Goal: Task Accomplishment & Management: Use online tool/utility

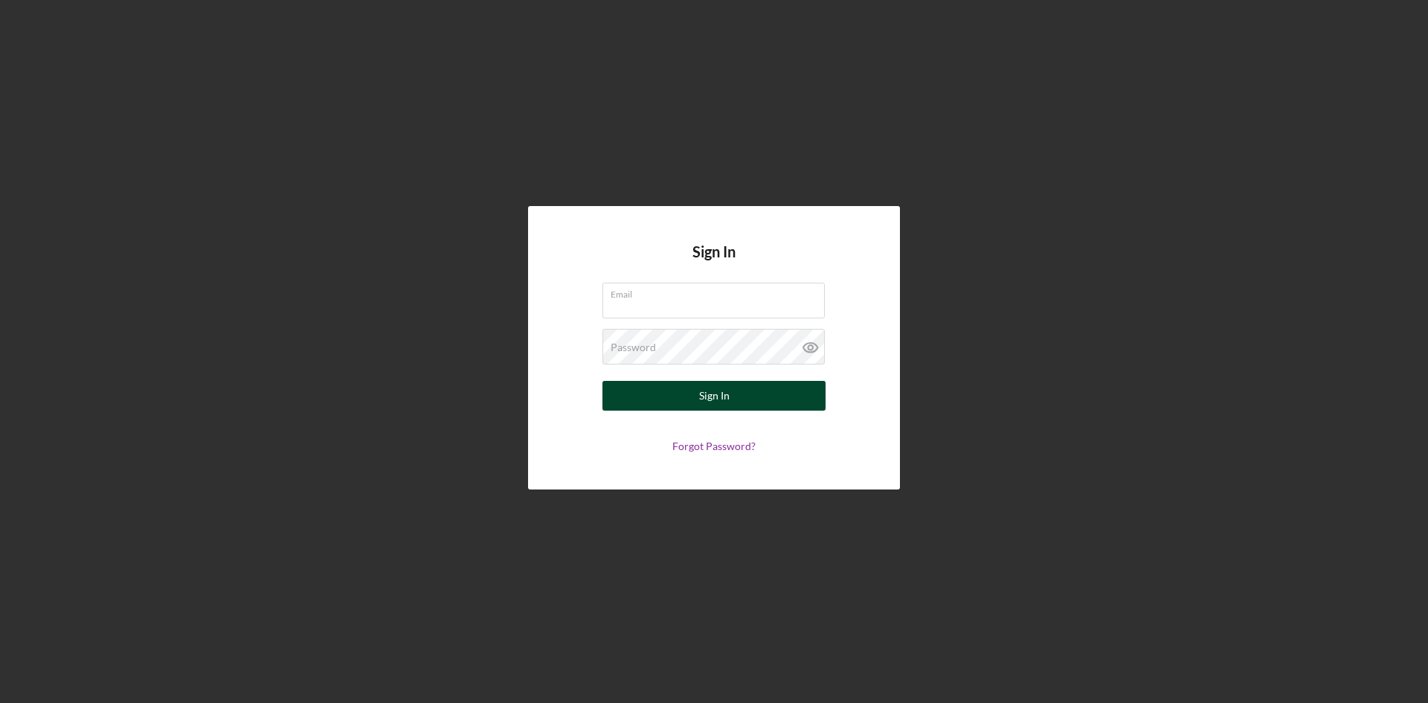
type input "[EMAIL_ADDRESS][DOMAIN_NAME]"
click at [726, 398] on div "Sign In" at bounding box center [714, 396] width 30 height 30
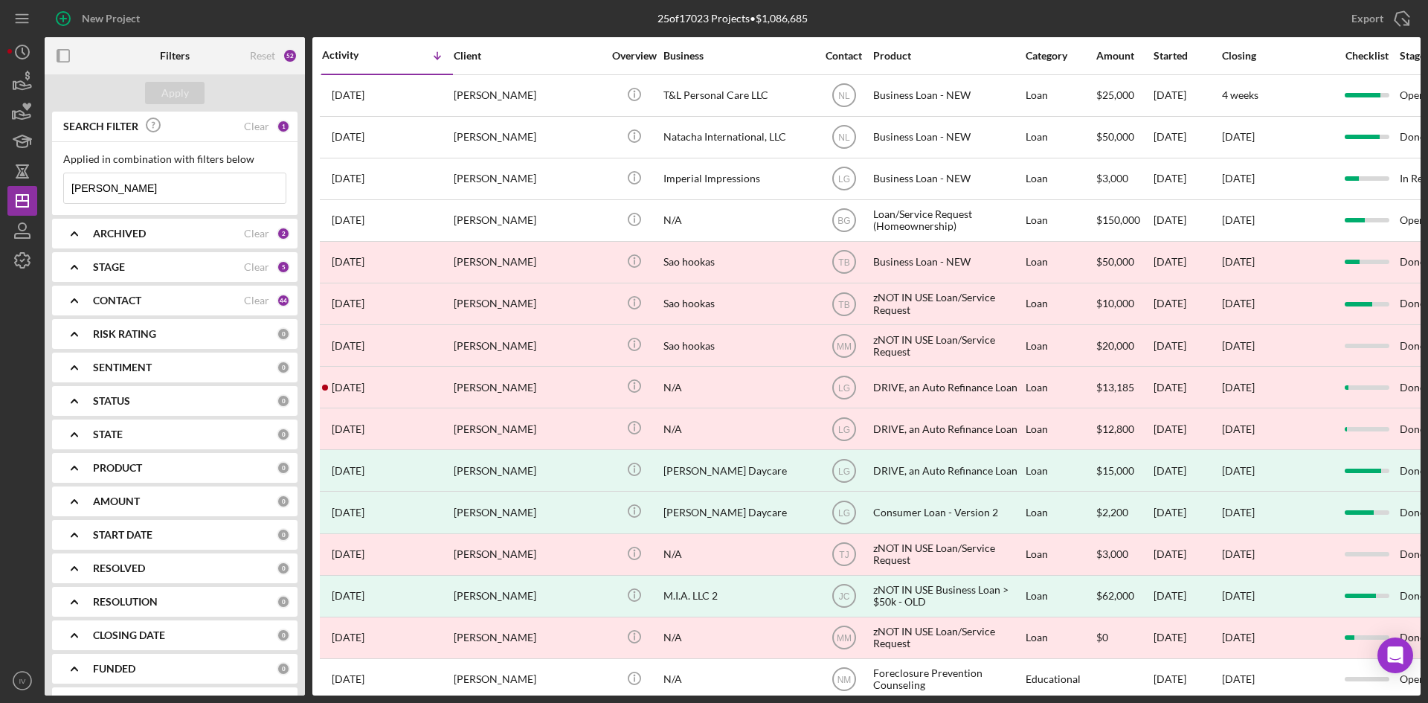
drag, startPoint x: 144, startPoint y: 184, endPoint x: -21, endPoint y: 171, distance: 164.9
click at [0, 171] on html "New Project 25 of 17023 Projects • $1,086,685 [PERSON_NAME] Export Icon/Export …" at bounding box center [714, 351] width 1428 height 703
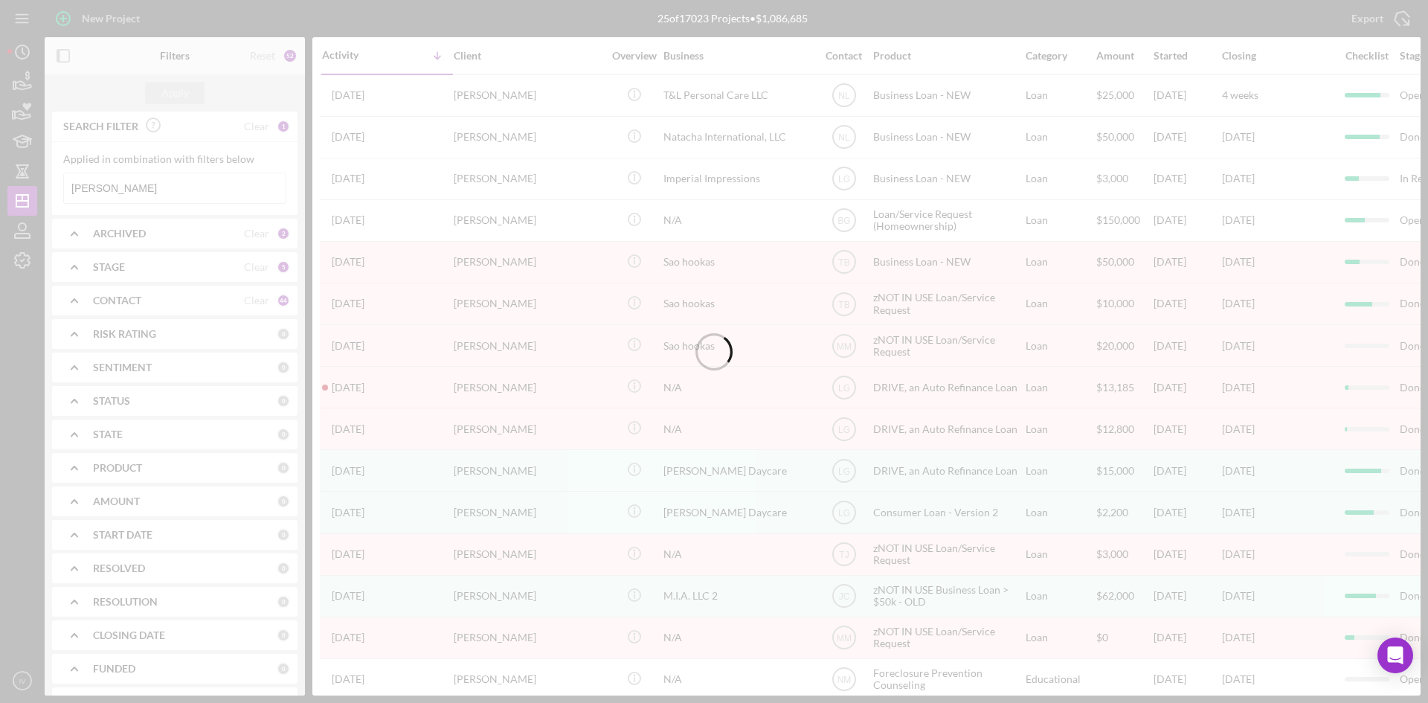
type input "[PERSON_NAME]"
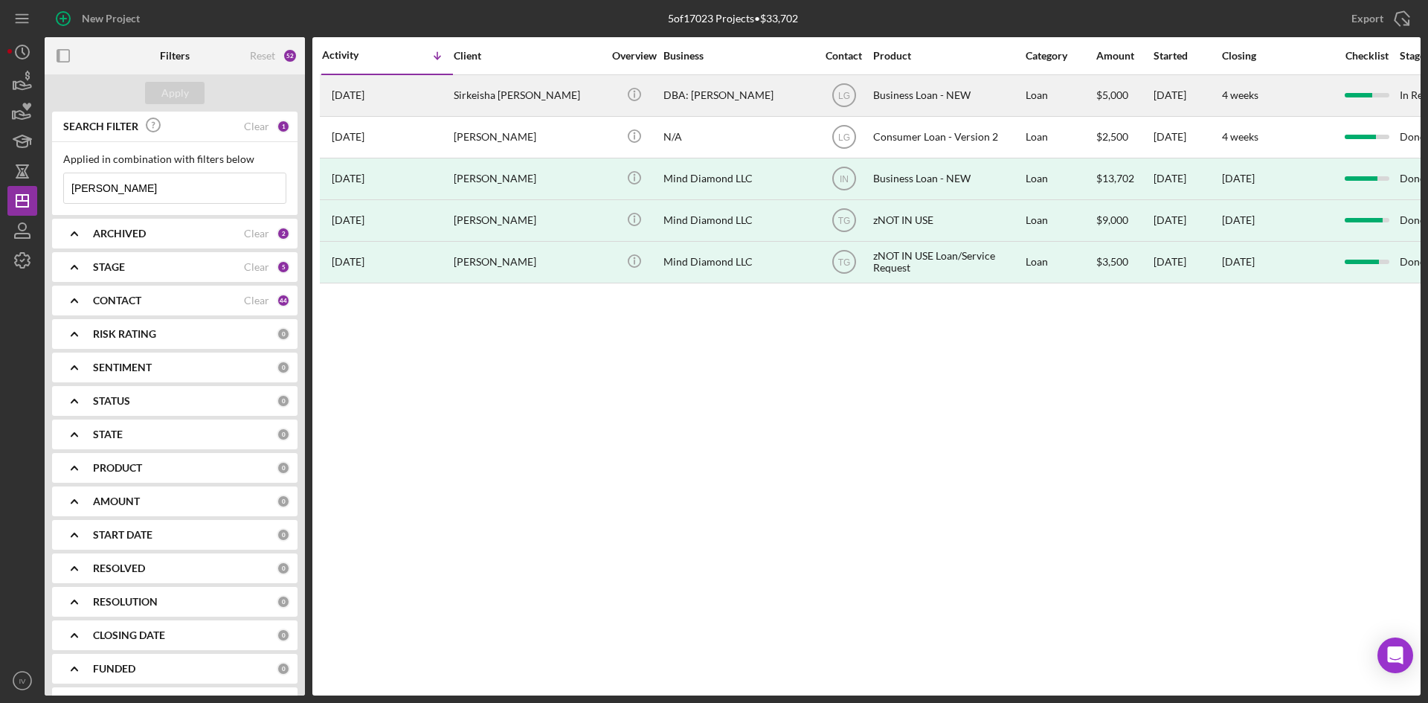
click at [442, 84] on div "[DATE] Sirkeisha [PERSON_NAME]" at bounding box center [387, 95] width 130 height 39
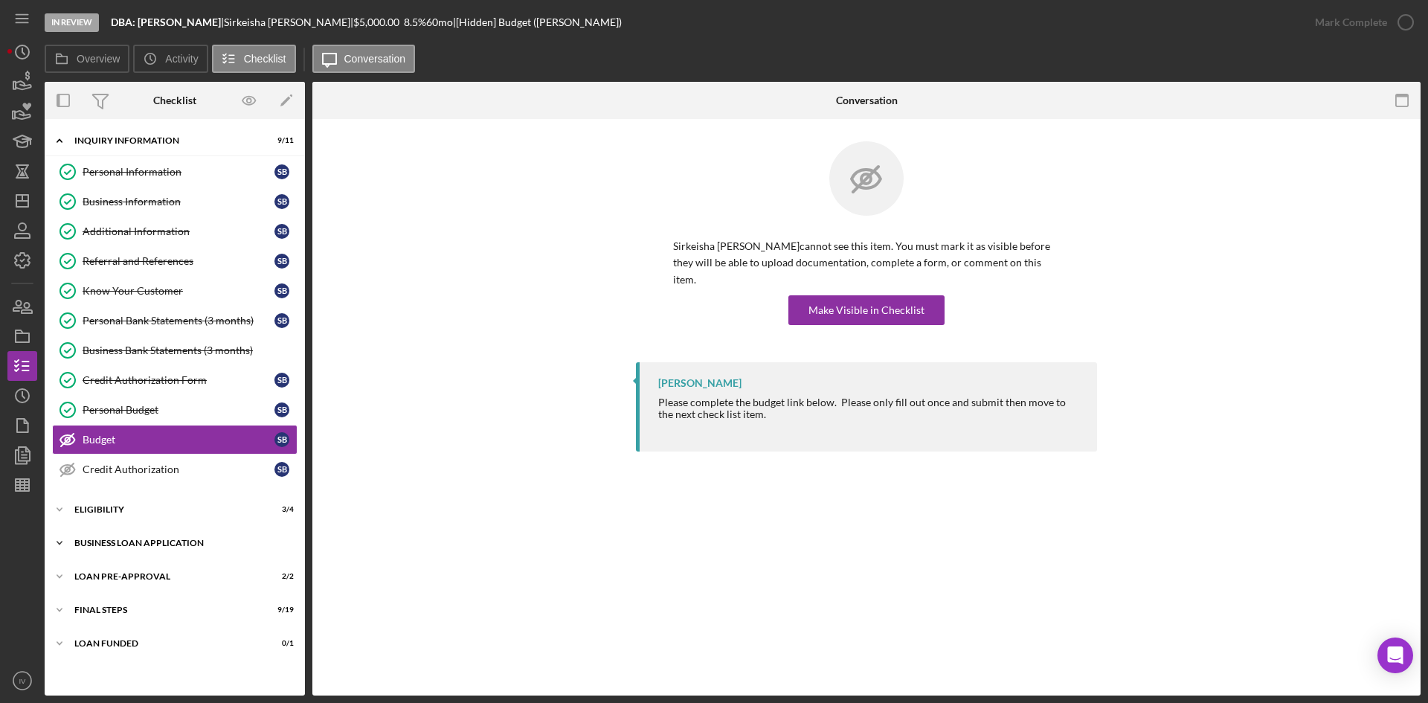
click at [90, 540] on div "BUSINESS LOAN APPLICATION" at bounding box center [180, 543] width 212 height 9
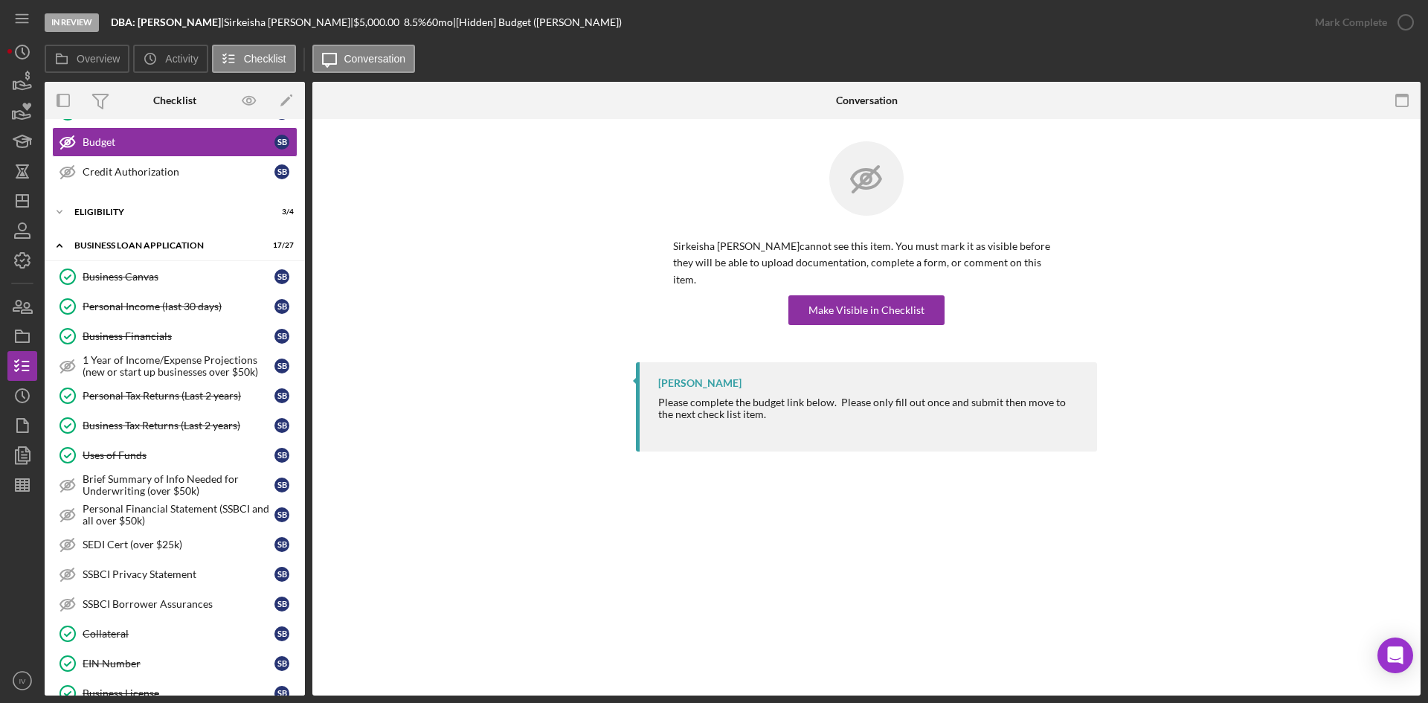
scroll to position [446, 0]
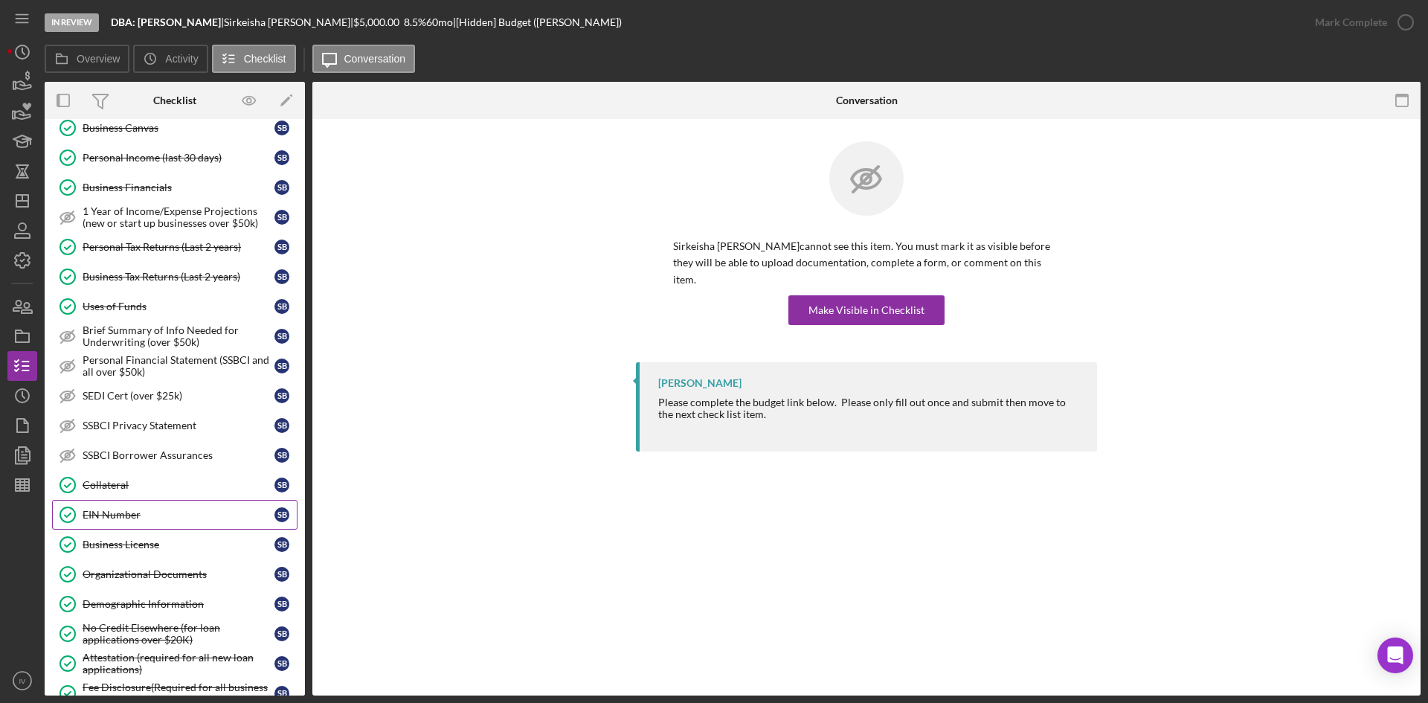
click at [137, 519] on div "EIN Number" at bounding box center [179, 515] width 192 height 12
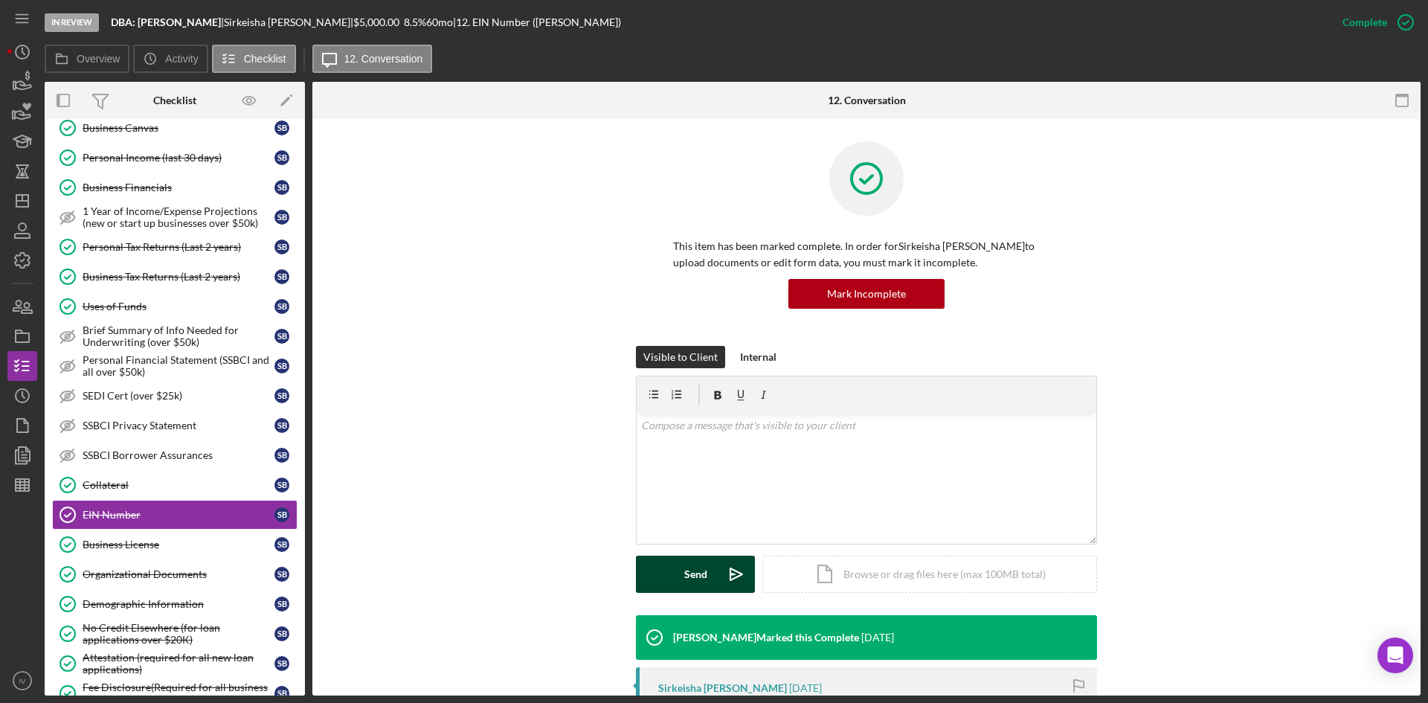
scroll to position [298, 0]
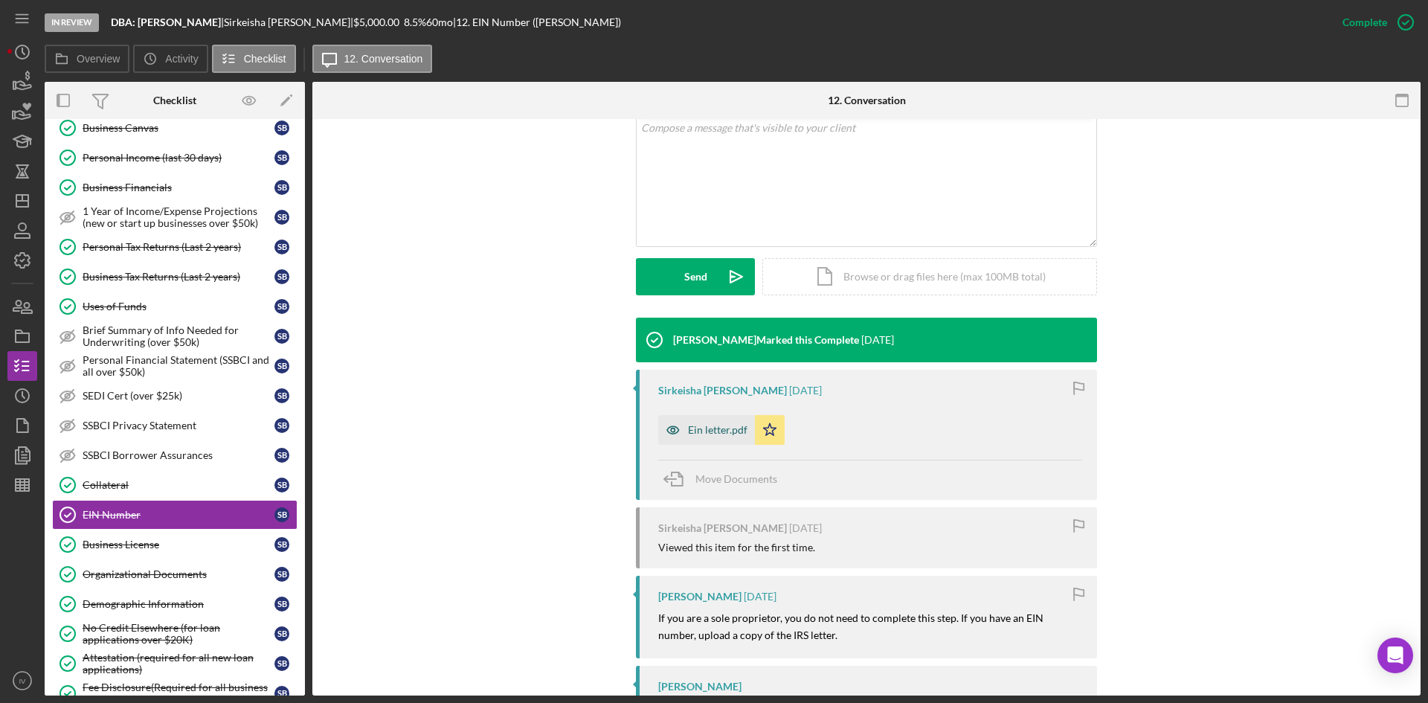
click at [697, 433] on div "Ein letter.pdf" at bounding box center [718, 430] width 60 height 12
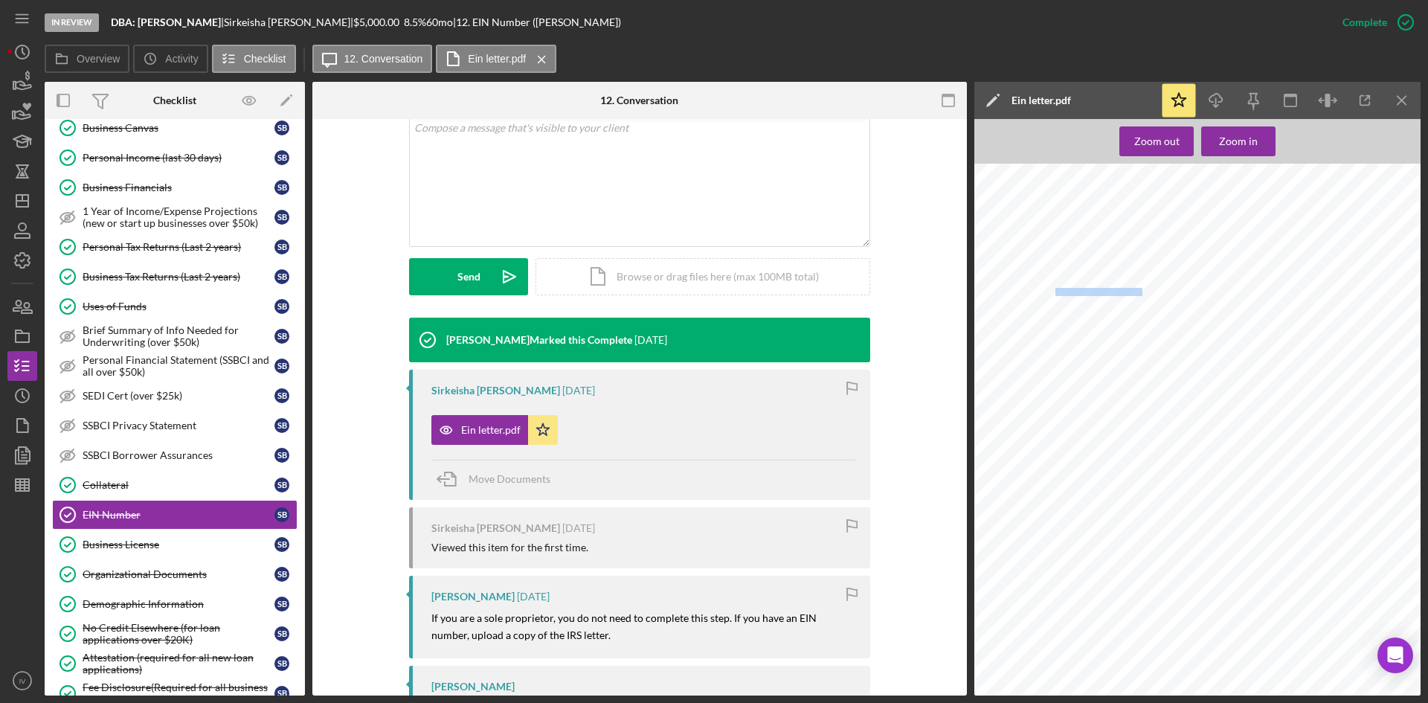
drag, startPoint x: 1055, startPoint y: 292, endPoint x: 1137, endPoint y: 290, distance: 81.8
click at [1137, 290] on span "SIRKEISHA ENTERPRISE" at bounding box center [1101, 292] width 92 height 7
copy span "SIRKEISHA ENTERPRIS"
